Goal: Transaction & Acquisition: Purchase product/service

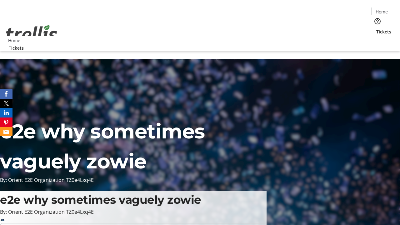
click at [377, 28] on span "Tickets" at bounding box center [384, 31] width 15 height 7
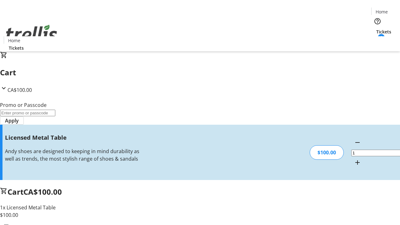
type input "FREE"
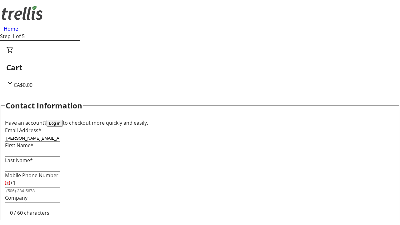
type input "[PERSON_NAME][EMAIL_ADDRESS][DOMAIN_NAME]"
type input "[PERSON_NAME]"
